Goal: Task Accomplishment & Management: Complete application form

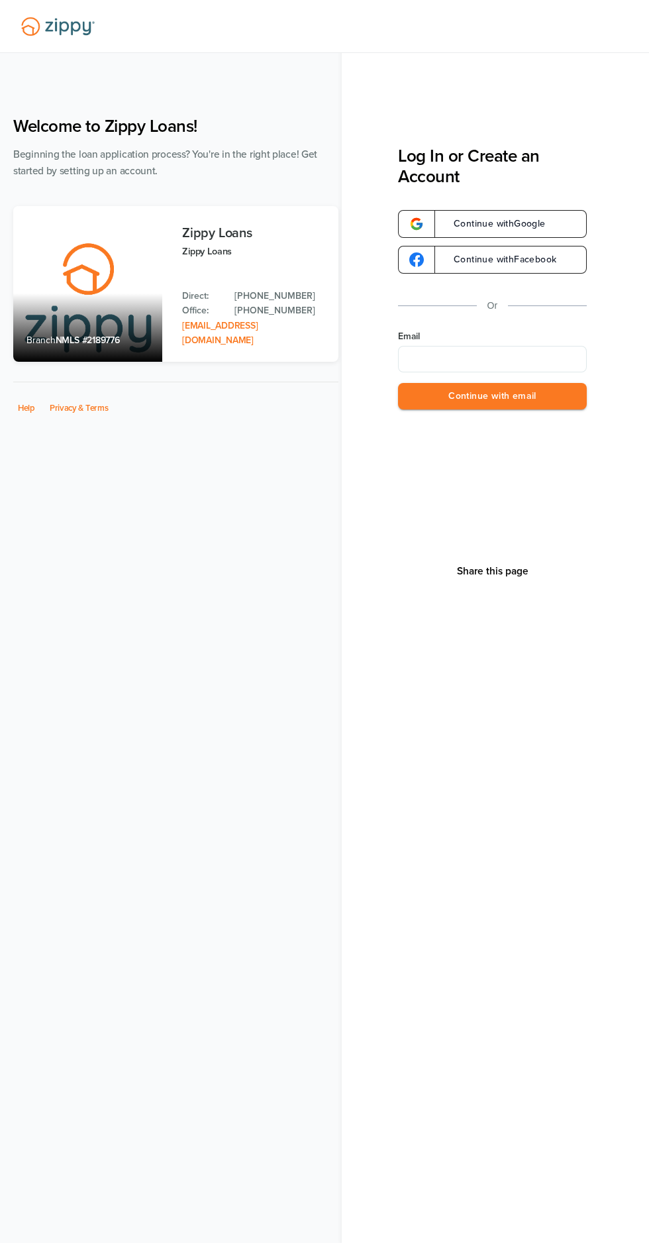
click at [562, 359] on input "Email" at bounding box center [492, 359] width 189 height 26
type input "**********"
click at [564, 393] on button "Continue with email" at bounding box center [492, 396] width 189 height 27
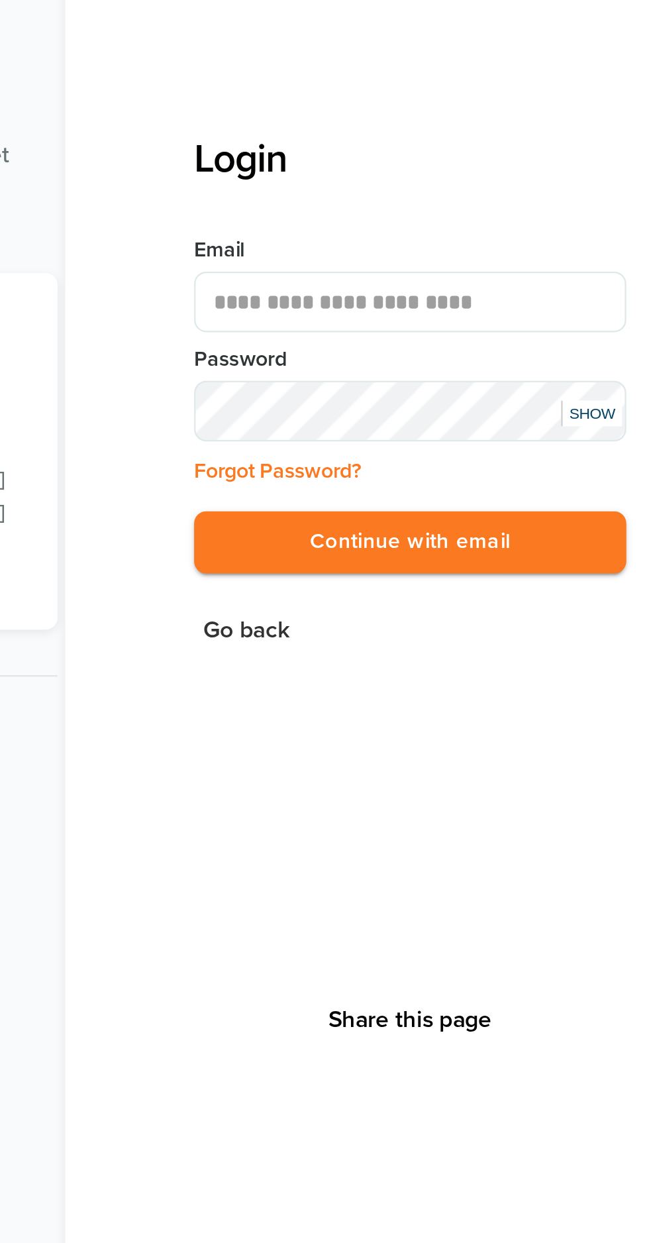
click at [511, 323] on button "Continue with email" at bounding box center [492, 323] width 189 height 27
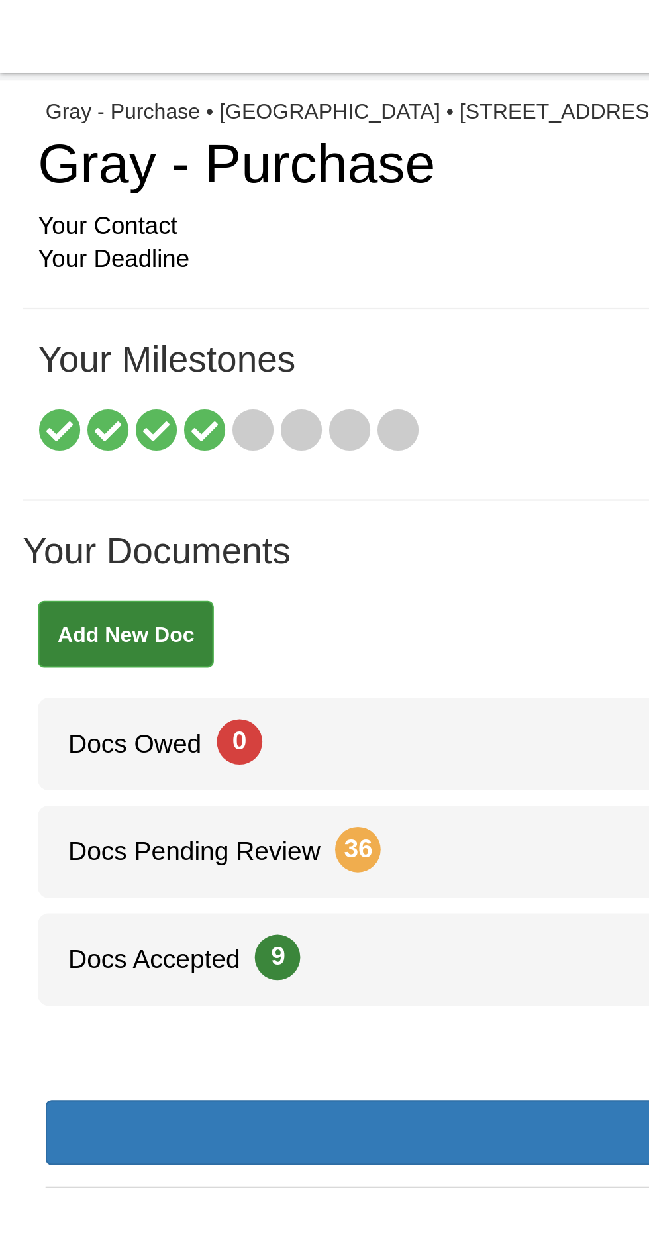
click at [87, 185] on icon at bounding box center [89, 189] width 19 height 19
click at [109, 189] on icon at bounding box center [110, 189] width 19 height 19
